Goal: Information Seeking & Learning: Learn about a topic

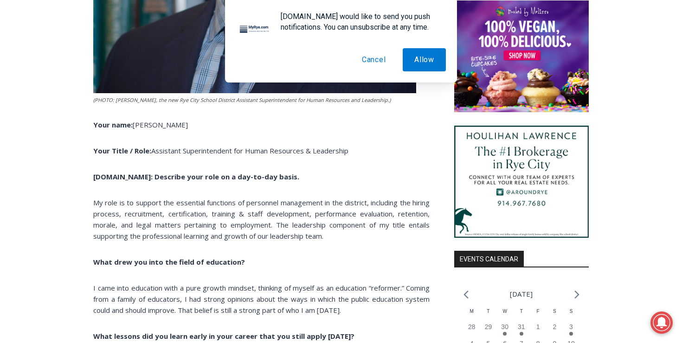
scroll to position [730, 0]
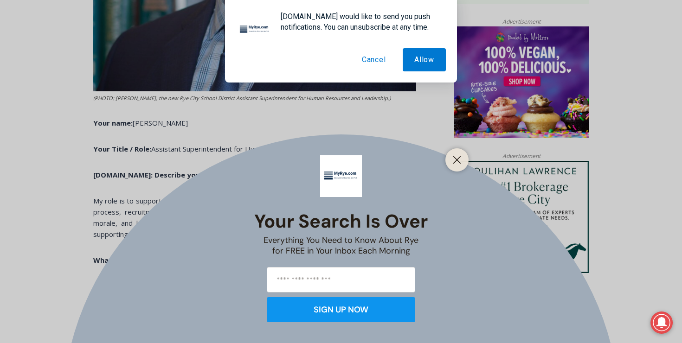
click at [373, 62] on button "Cancel" at bounding box center [373, 59] width 47 height 23
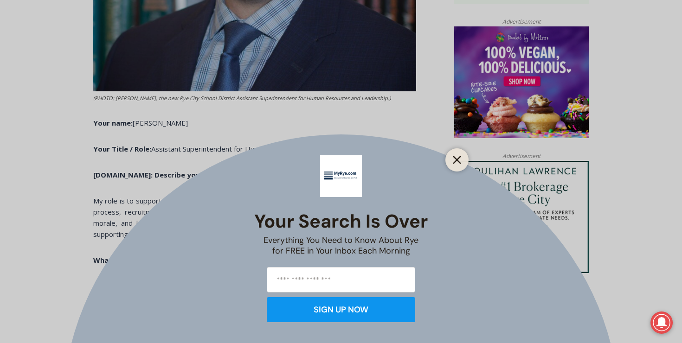
click at [460, 161] on icon "Close" at bounding box center [457, 160] width 8 height 8
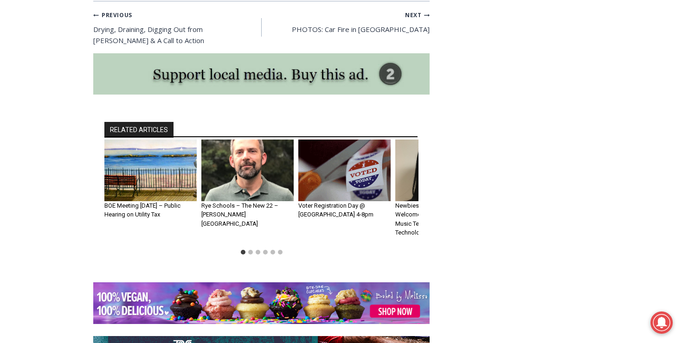
scroll to position [2107, 0]
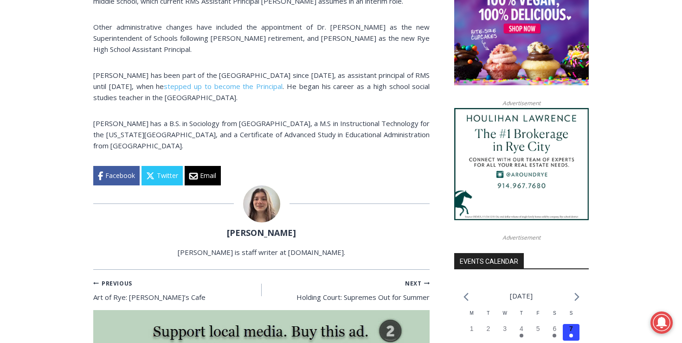
scroll to position [850, 0]
